Goal: Navigation & Orientation: Find specific page/section

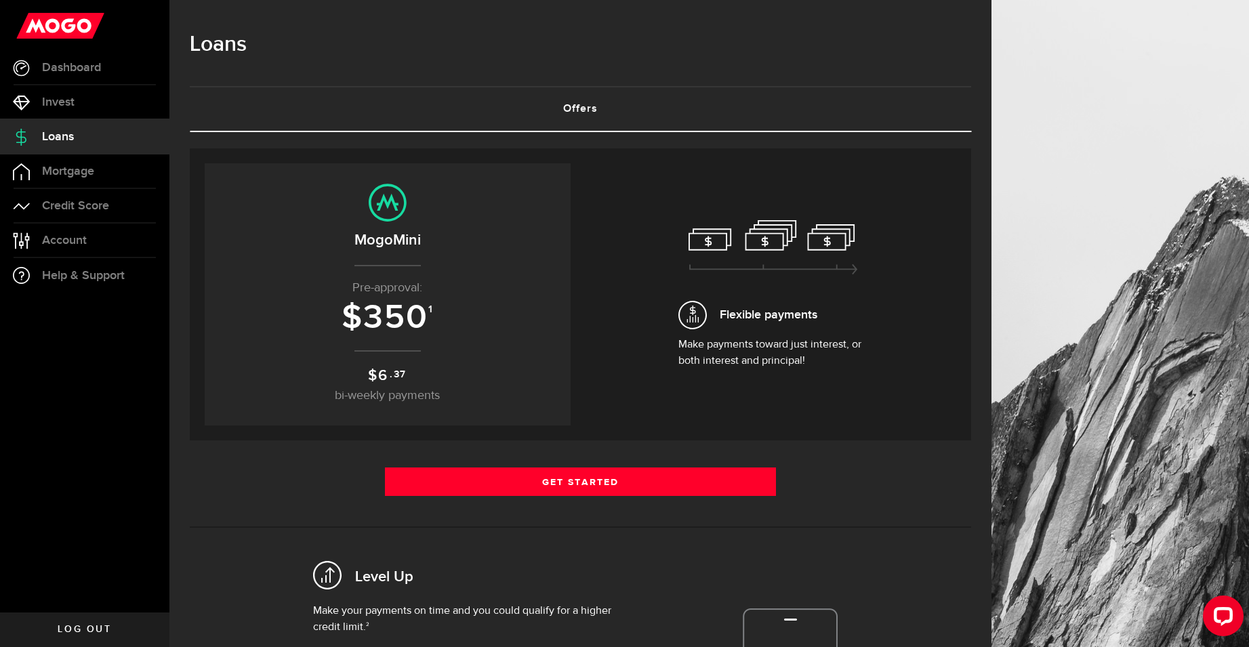
click at [582, 108] on link "Offers (requires attention)" at bounding box center [580, 108] width 781 height 43
click at [583, 113] on link "Offers (requires attention)" at bounding box center [580, 108] width 781 height 43
click at [67, 175] on span "Mortgage" at bounding box center [68, 171] width 52 height 12
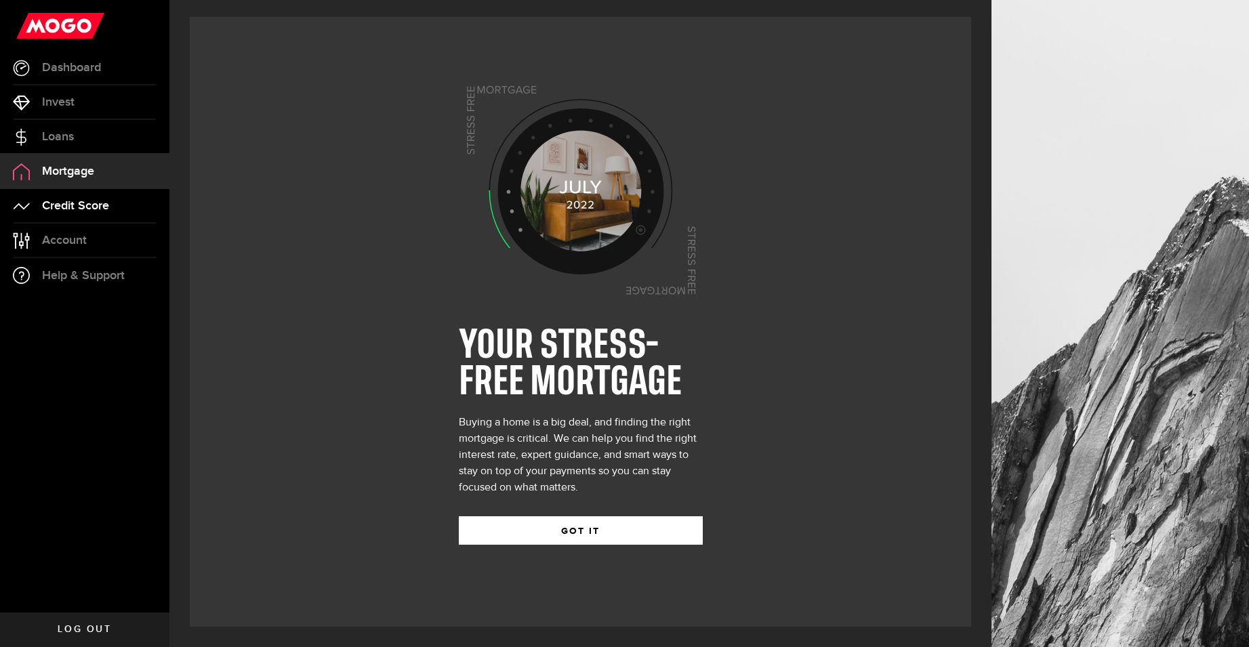
click at [68, 205] on span "Credit Score" at bounding box center [75, 206] width 67 height 12
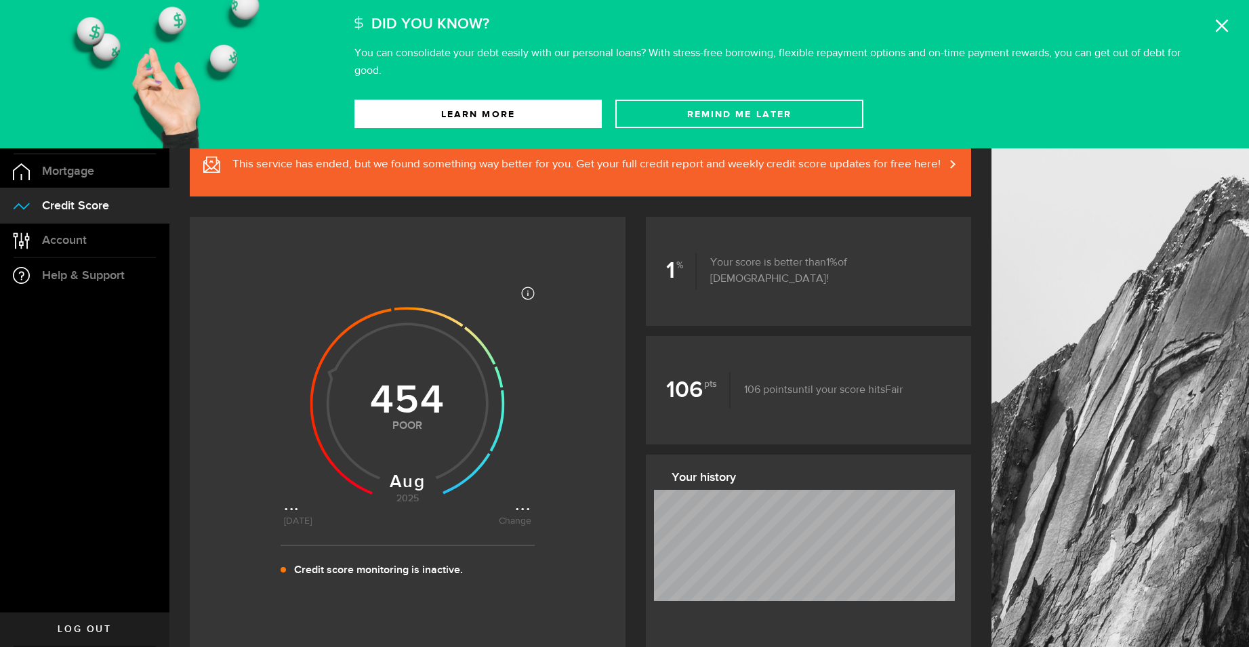
click at [1223, 26] on icon at bounding box center [1222, 26] width 14 height 14
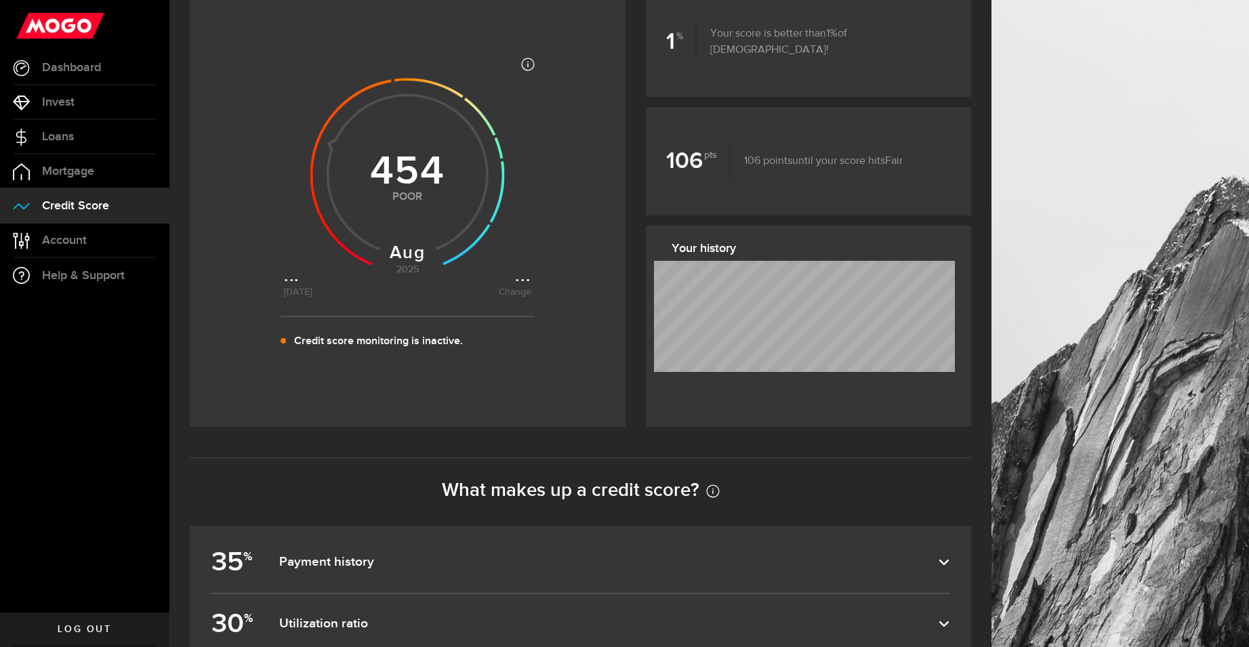
scroll to position [204, 0]
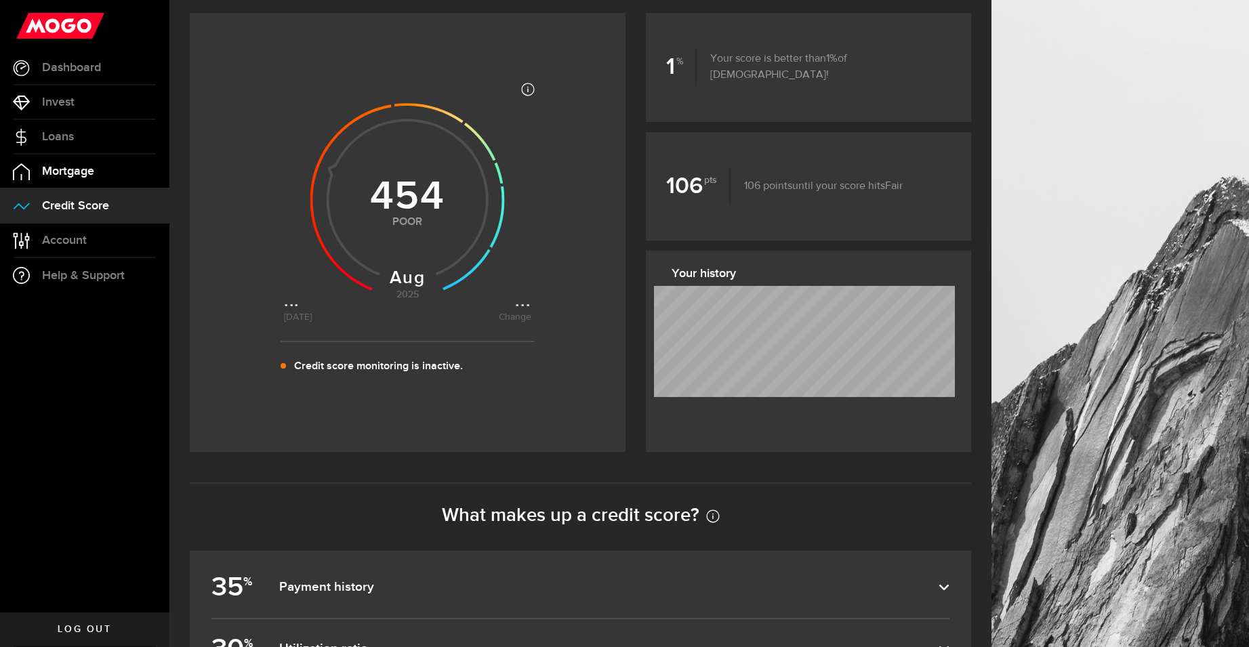
click at [74, 165] on span "Mortgage" at bounding box center [68, 171] width 52 height 12
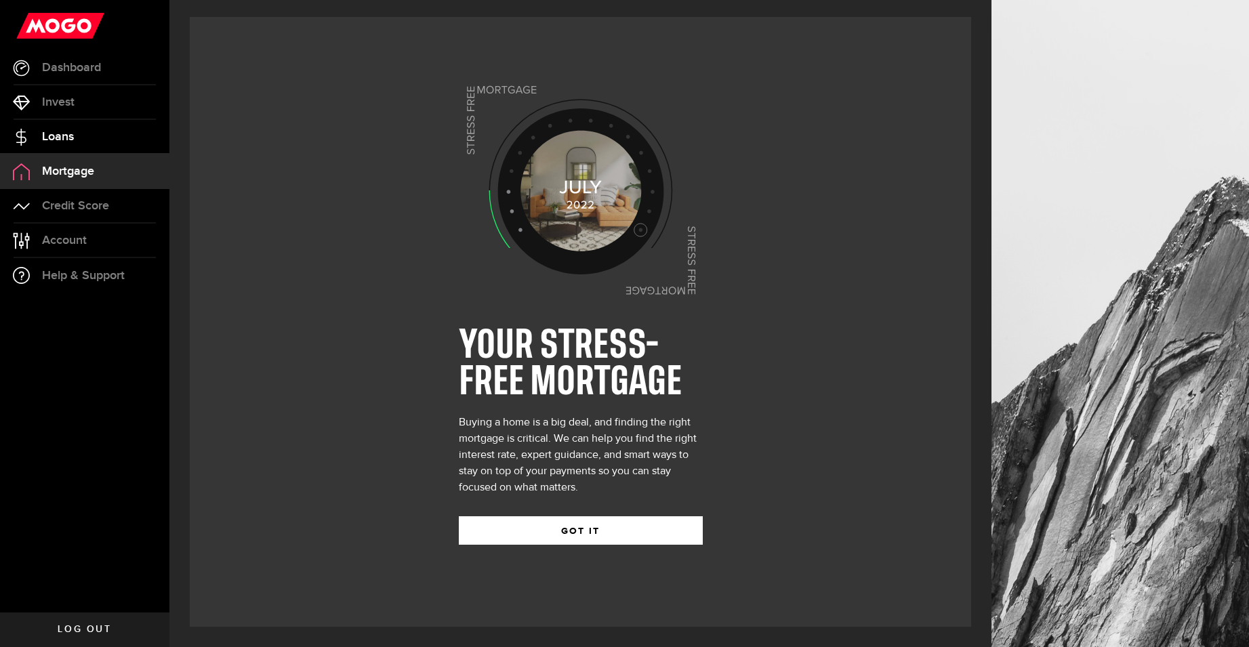
click at [64, 137] on span "Loans" at bounding box center [58, 137] width 32 height 12
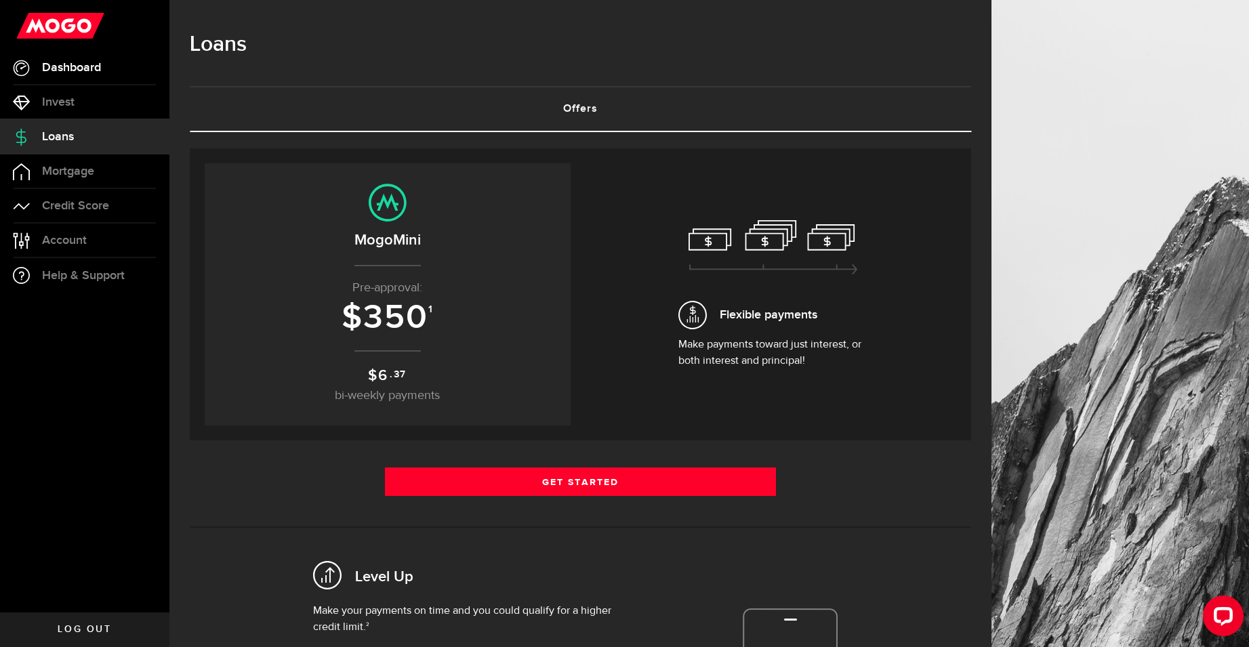
click at [61, 73] on span "Dashboard" at bounding box center [71, 68] width 59 height 12
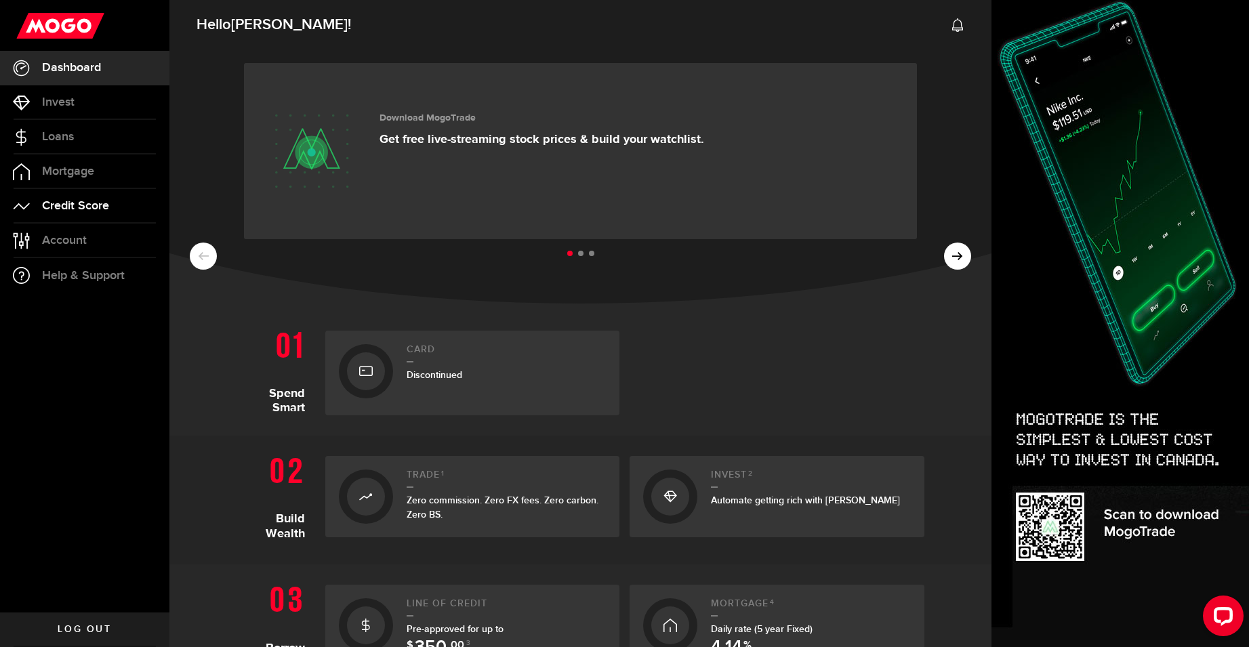
click at [64, 209] on span "Credit Score" at bounding box center [75, 206] width 67 height 12
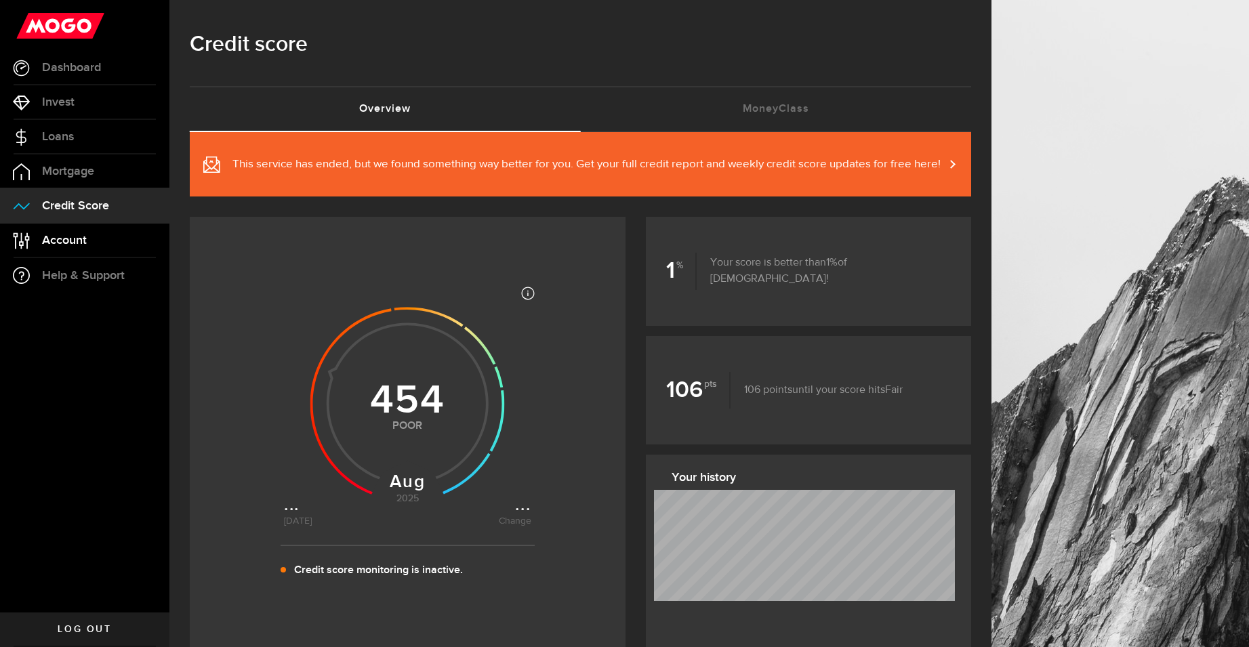
click at [70, 242] on span "Account" at bounding box center [64, 240] width 45 height 12
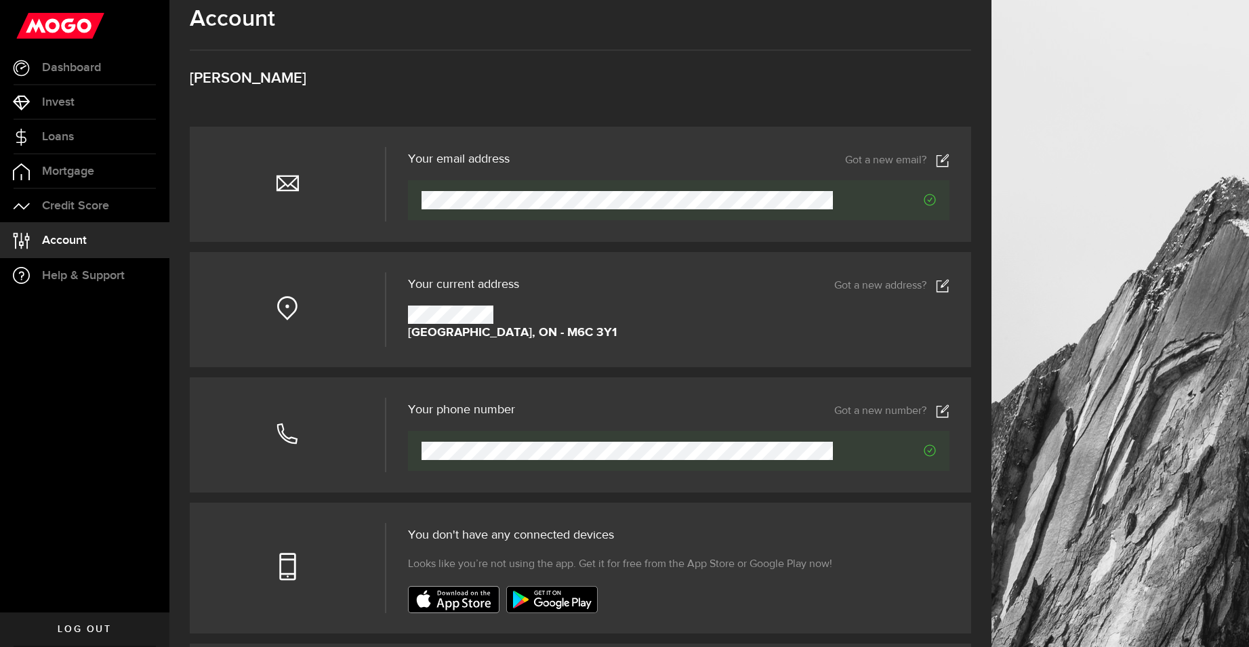
scroll to position [13, 0]
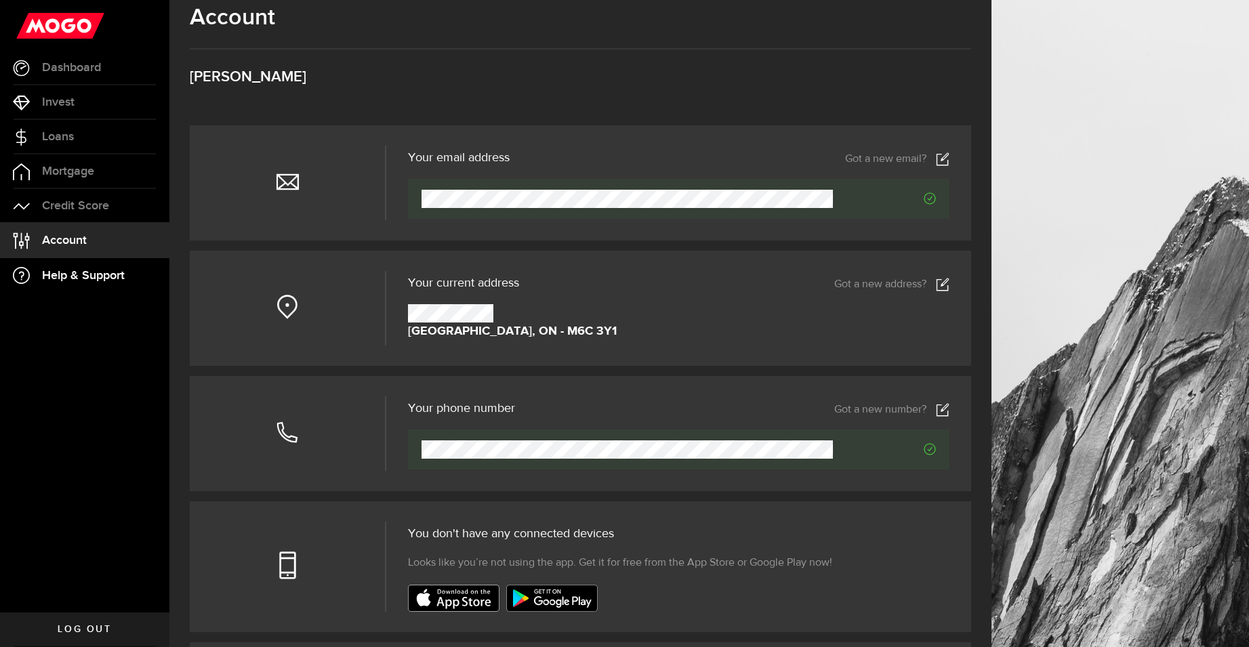
click at [83, 274] on span "Help & Support" at bounding box center [83, 276] width 83 height 12
click at [67, 68] on span "Dashboard" at bounding box center [71, 68] width 59 height 12
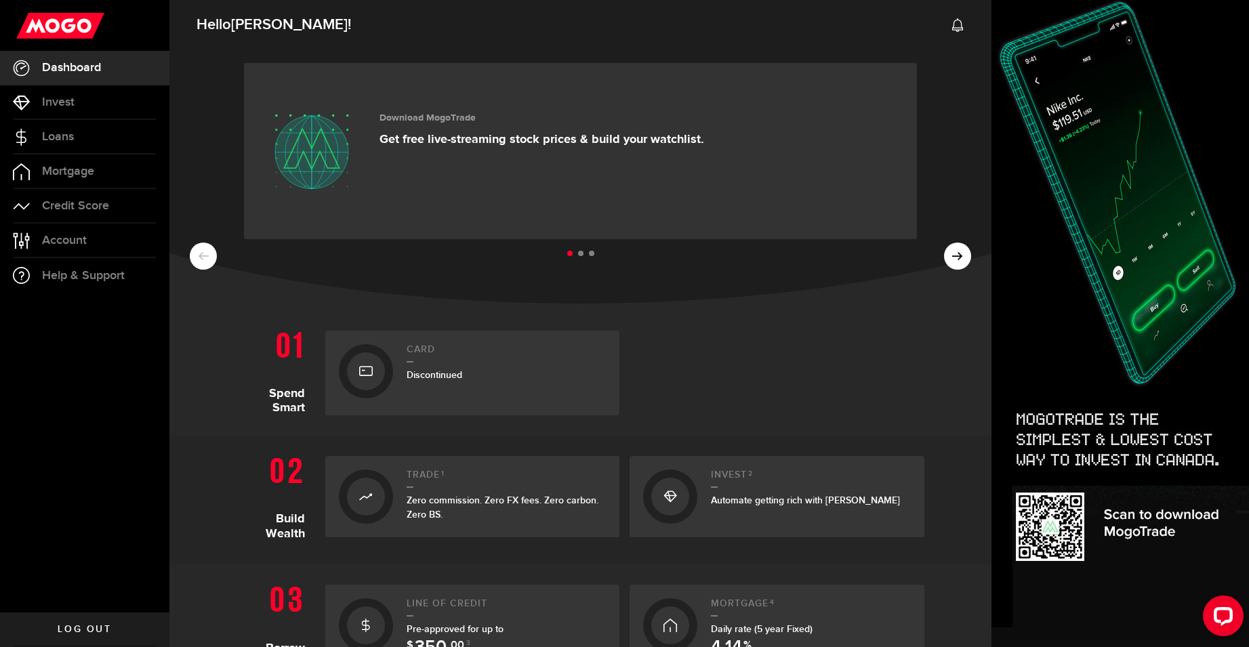
click at [955, 257] on ul at bounding box center [580, 254] width 781 height 18
click at [959, 251] on ul at bounding box center [580, 254] width 781 height 18
click at [958, 254] on ul at bounding box center [580, 254] width 781 height 18
click at [53, 132] on span "Loans" at bounding box center [58, 137] width 32 height 12
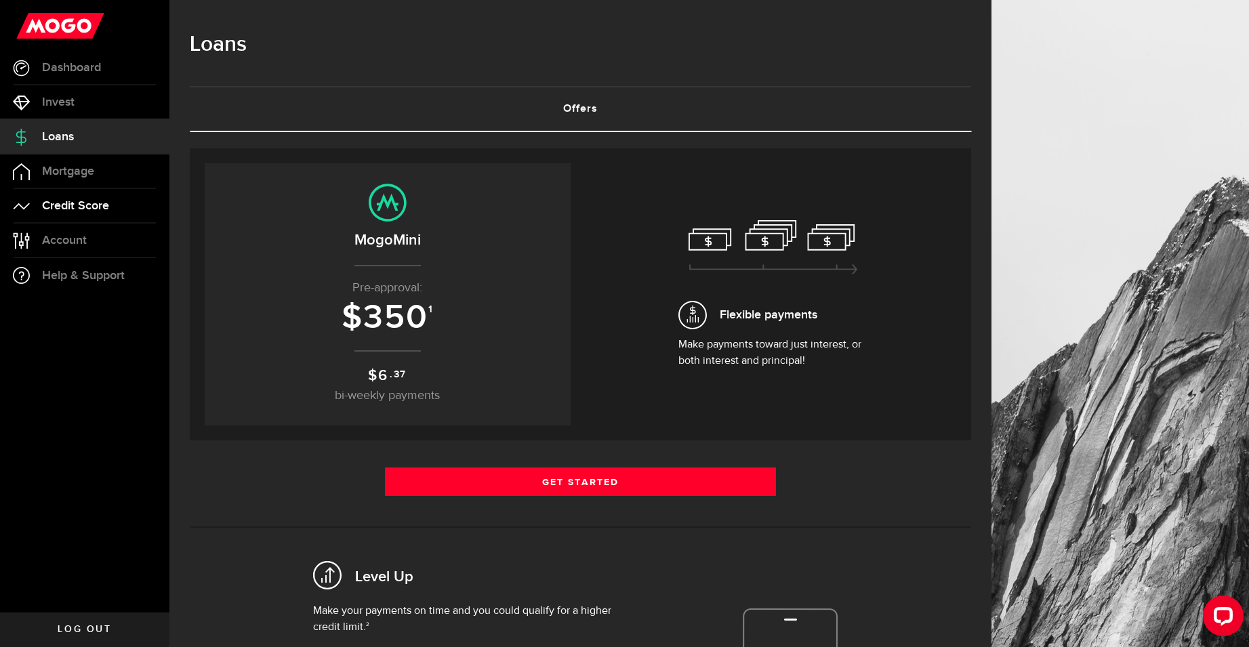
click at [72, 207] on span "Credit Score" at bounding box center [75, 206] width 67 height 12
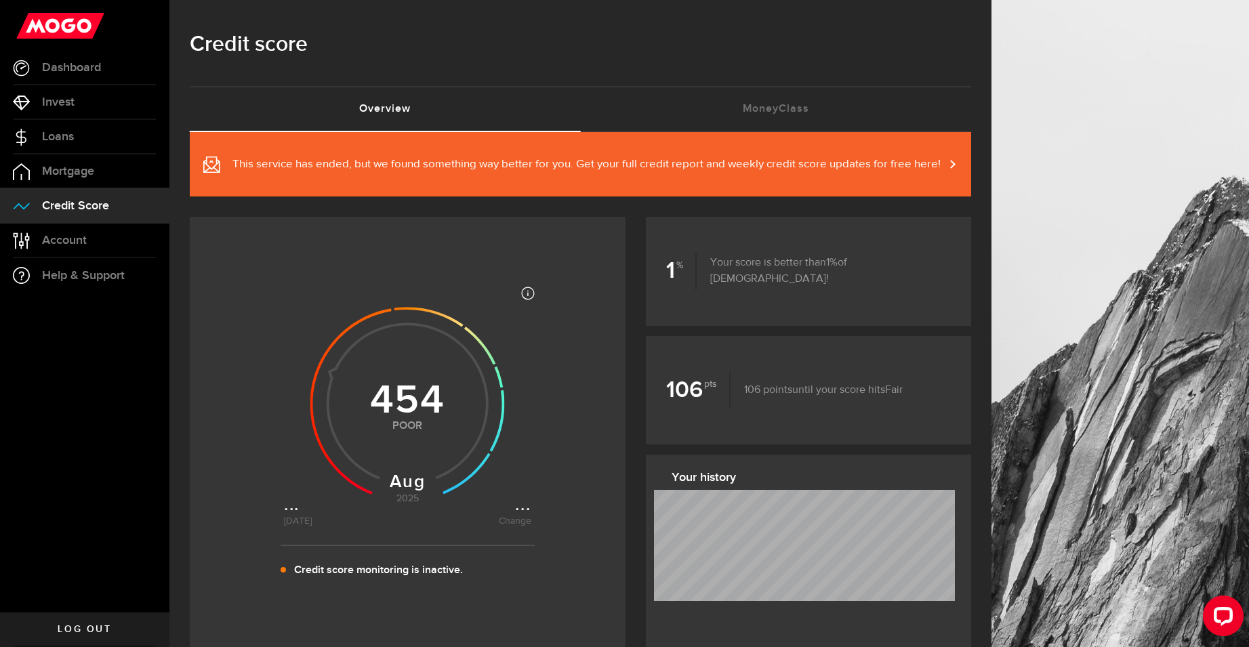
click at [85, 628] on span "Log out" at bounding box center [85, 629] width 54 height 9
